Goal: Information Seeking & Learning: Learn about a topic

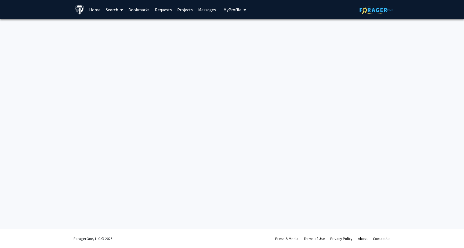
click at [135, 9] on link "Bookmarks" at bounding box center [139, 9] width 27 height 19
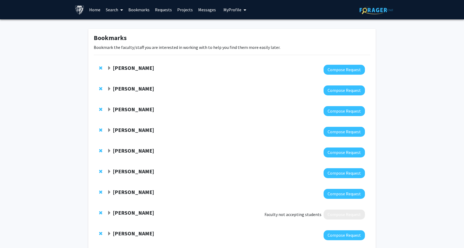
click at [180, 10] on link "Projects" at bounding box center [185, 9] width 21 height 19
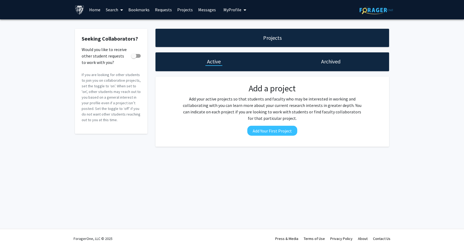
click at [155, 10] on link "Requests" at bounding box center [163, 9] width 22 height 19
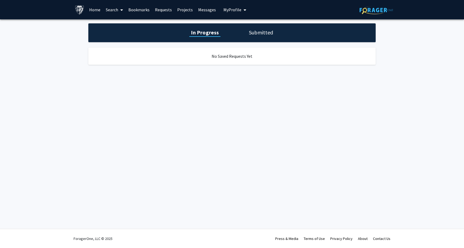
click at [89, 8] on link "Home" at bounding box center [95, 9] width 17 height 19
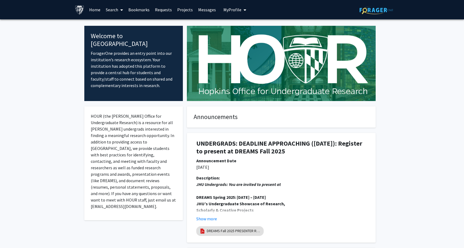
click at [136, 11] on link "Bookmarks" at bounding box center [139, 9] width 27 height 19
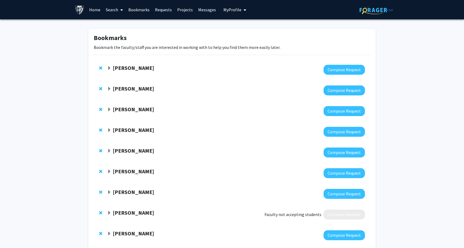
click at [114, 10] on link "Search" at bounding box center [114, 9] width 23 height 19
click at [129, 48] on span "Funding, Programs, & External Opportunities" at bounding box center [153, 46] width 100 height 11
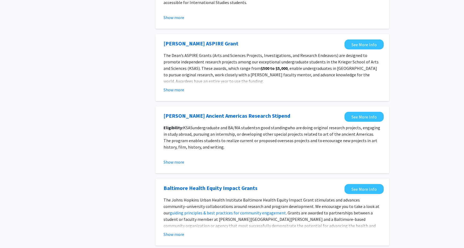
scroll to position [558, 0]
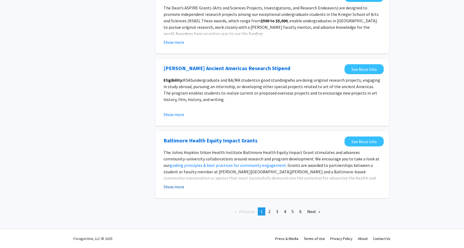
click at [180, 186] on button "Show more" at bounding box center [174, 187] width 21 height 6
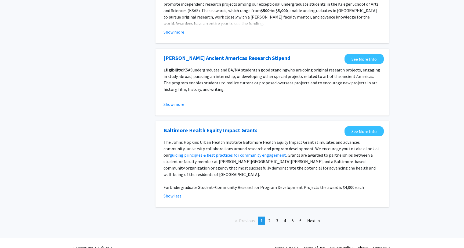
scroll to position [569, 0]
click at [367, 133] on link "See More Info" at bounding box center [364, 131] width 39 height 10
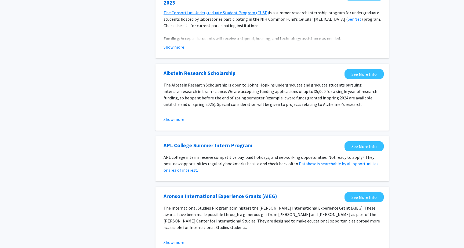
scroll to position [0, 0]
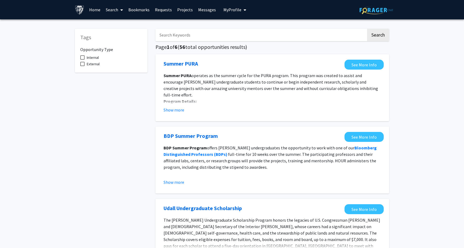
click at [116, 10] on link "Search" at bounding box center [114, 9] width 23 height 19
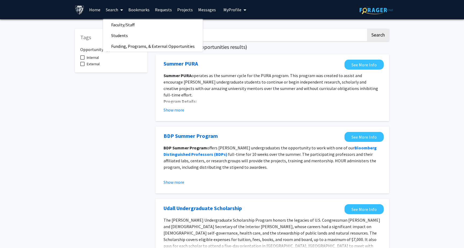
click at [135, 10] on link "Bookmarks" at bounding box center [139, 9] width 27 height 19
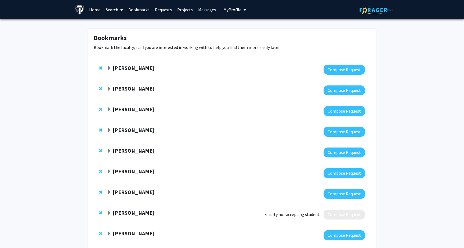
click at [116, 10] on link "Search" at bounding box center [114, 9] width 23 height 19
click at [122, 36] on span "Students" at bounding box center [119, 35] width 33 height 11
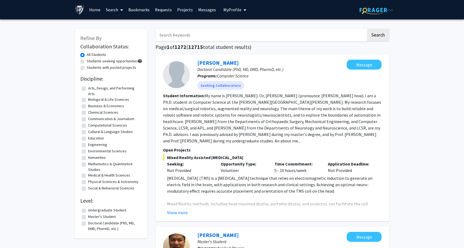
click at [198, 35] on input "Search Keywords" at bounding box center [261, 35] width 211 height 12
type input "remot"
type input "paid"
click at [367, 29] on button "Search" at bounding box center [378, 35] width 22 height 12
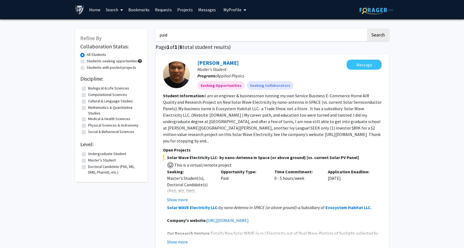
drag, startPoint x: 202, startPoint y: 37, endPoint x: 141, endPoint y: 35, distance: 60.5
click at [112, 9] on link "Search" at bounding box center [114, 9] width 23 height 19
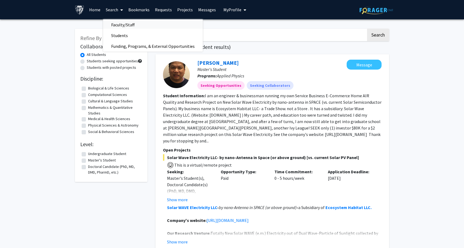
click at [124, 26] on span "Faculty/Staff" at bounding box center [123, 24] width 40 height 11
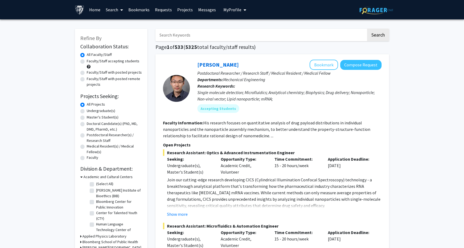
click at [193, 35] on input "Search Keywords" at bounding box center [261, 35] width 211 height 12
type input "paid"
click at [367, 29] on button "Search" at bounding box center [378, 35] width 22 height 12
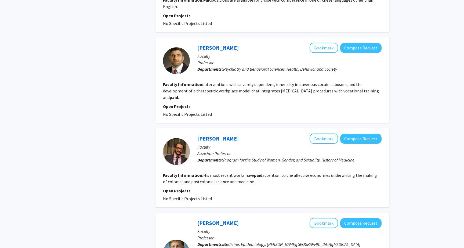
scroll to position [280, 0]
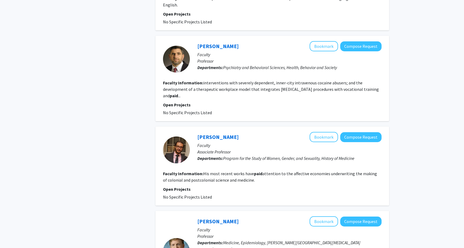
click at [237, 75] on div "[PERSON_NAME] Bookmark Compose Request Faculty Professor Departments: Psychiatr…" at bounding box center [286, 59] width 192 height 36
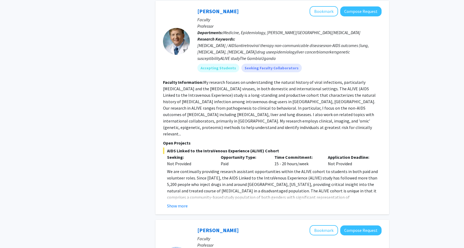
scroll to position [493, 0]
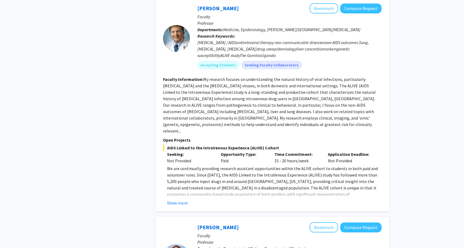
click at [174, 177] on p "We are continually providing research assistant opportunities within the ALIVE …" at bounding box center [274, 203] width 215 height 77
click at [180, 200] on button "Show more" at bounding box center [177, 203] width 21 height 6
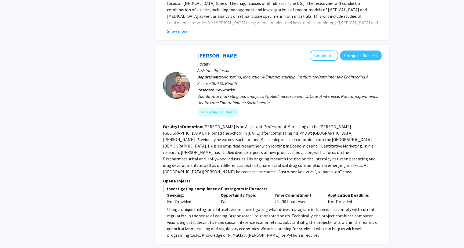
scroll to position [1364, 0]
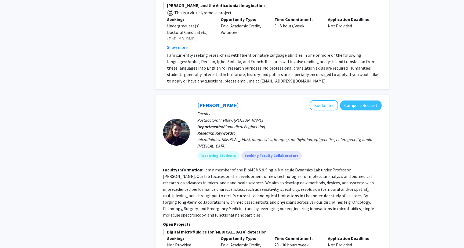
scroll to position [1973, 0]
